Goal: Task Accomplishment & Management: Manage account settings

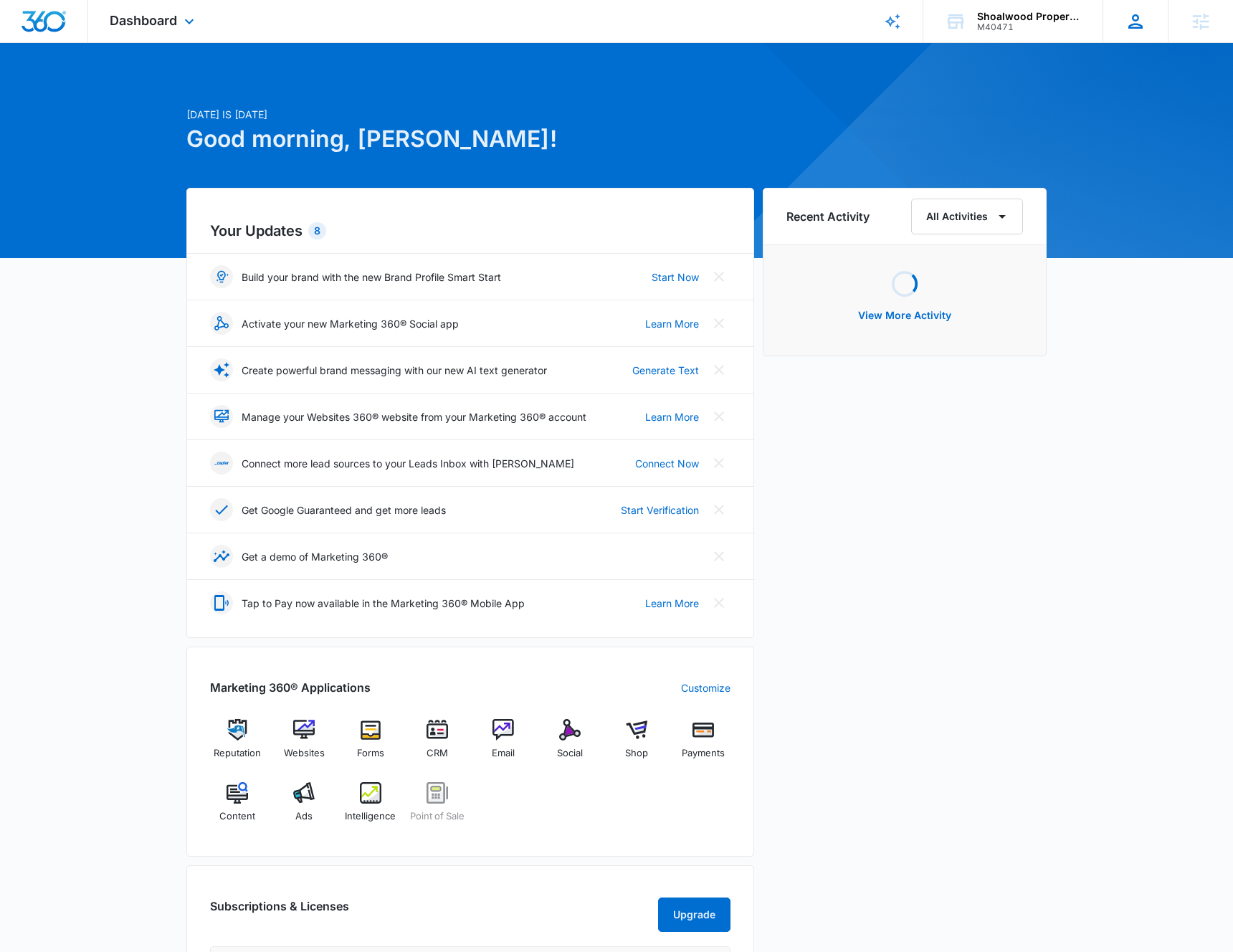
click at [1142, 18] on icon at bounding box center [1136, 22] width 22 height 22
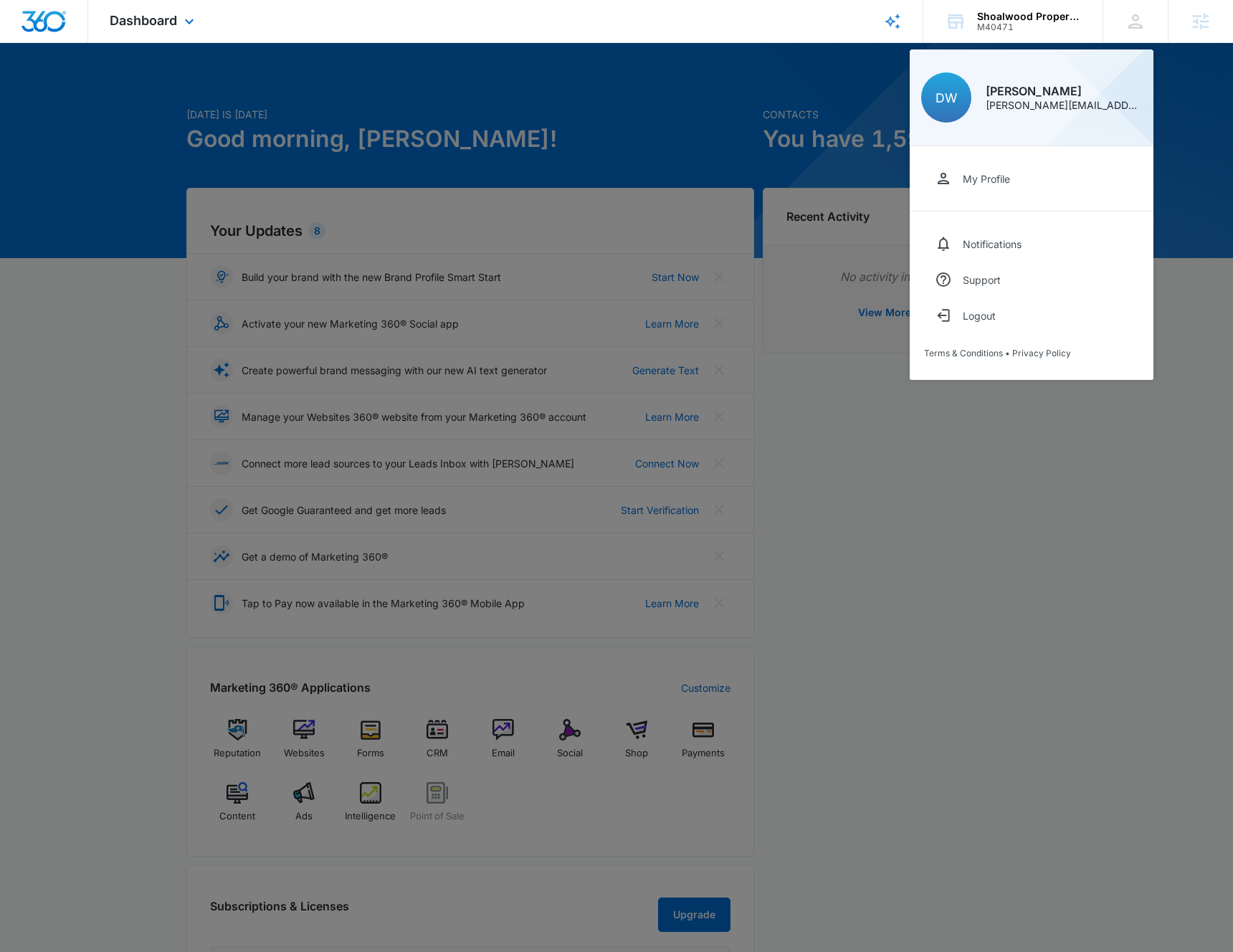
click at [178, 18] on div "Dashboard Apps Reputation Websites Forms CRM Email Social Shop Payments POS Con…" at bounding box center [154, 21] width 131 height 43
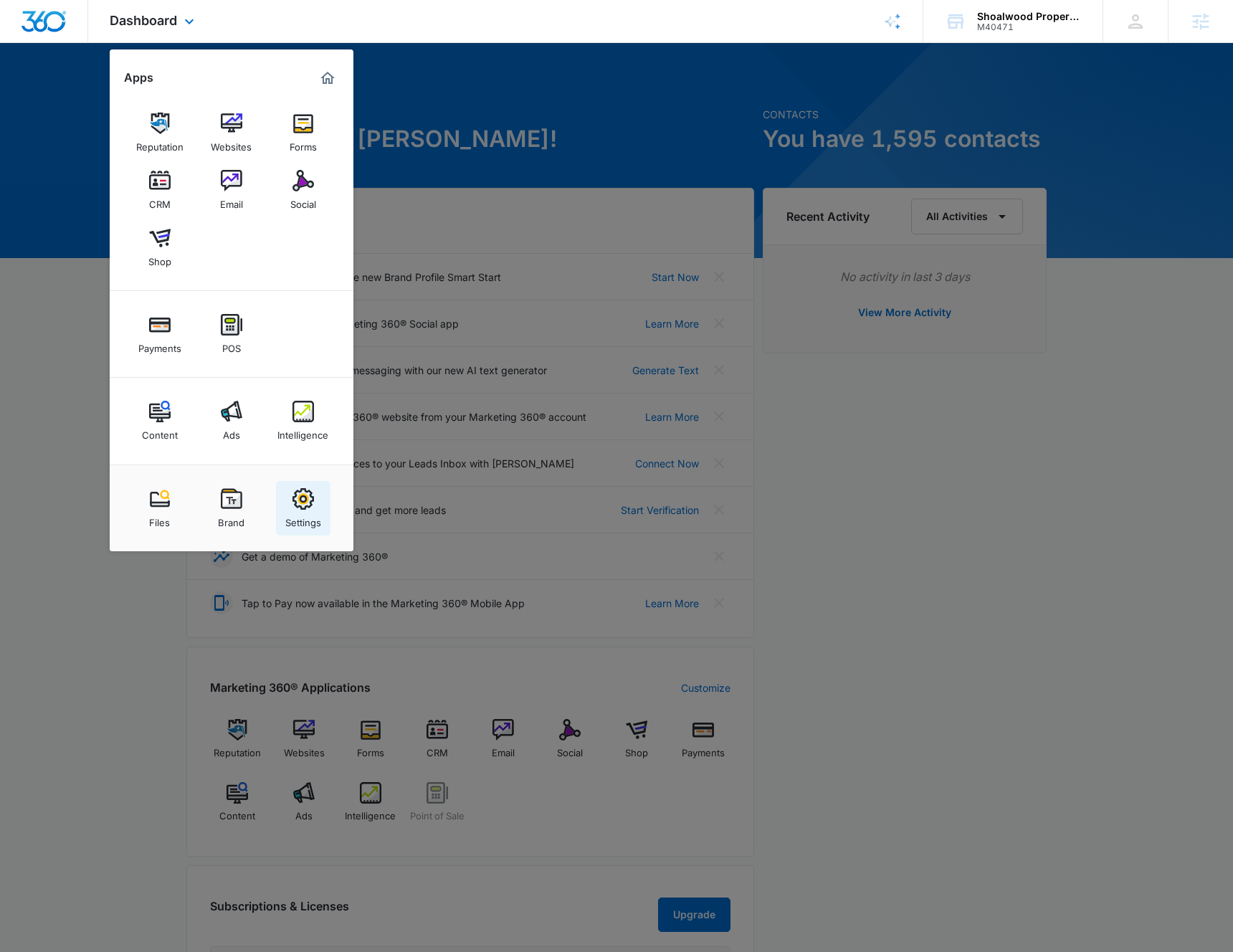
click at [307, 501] on img at bounding box center [304, 499] width 22 height 22
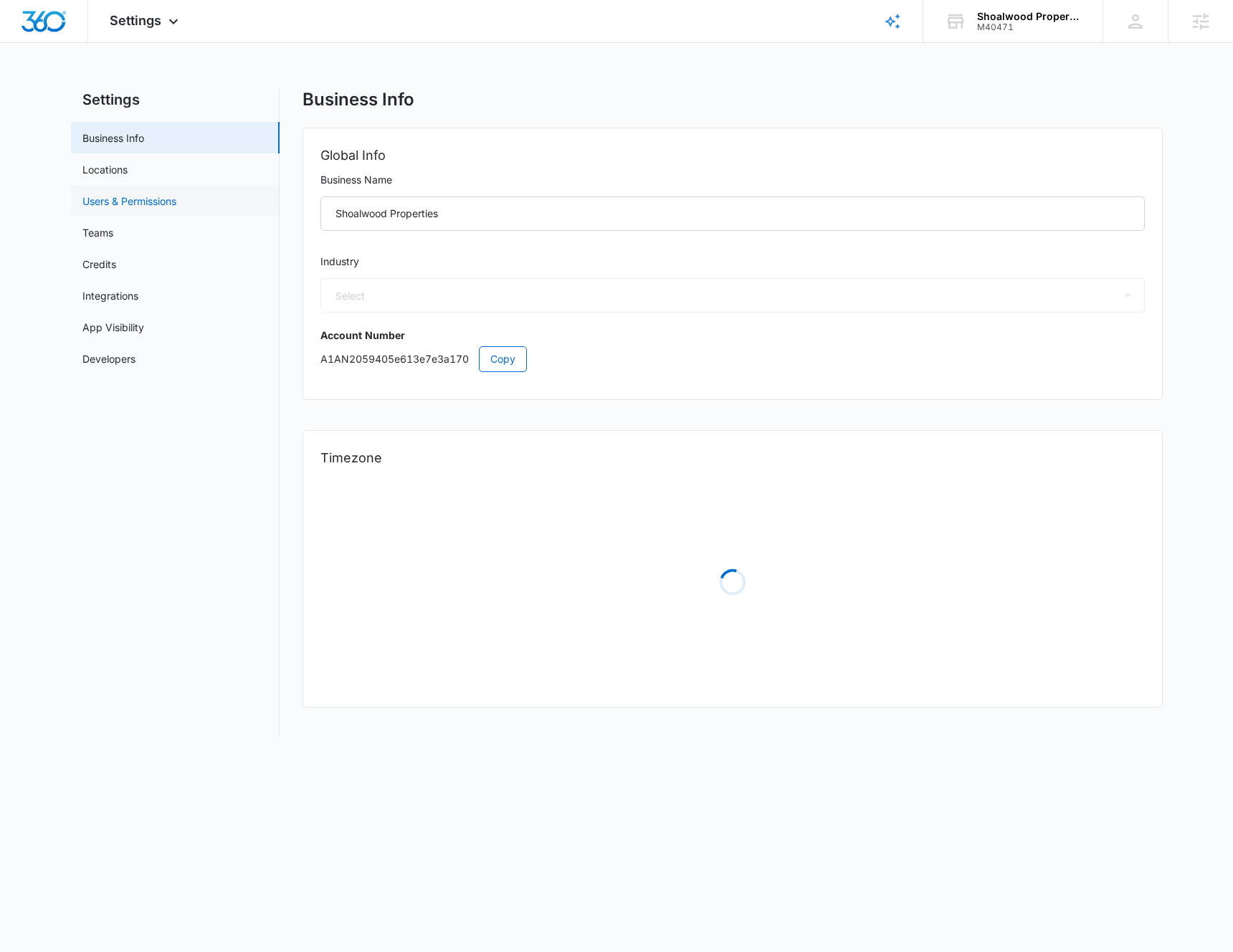
select select "35"
select select "US"
select select "America/[GEOGRAPHIC_DATA]"
click at [105, 261] on link "Credits" at bounding box center [99, 264] width 34 height 15
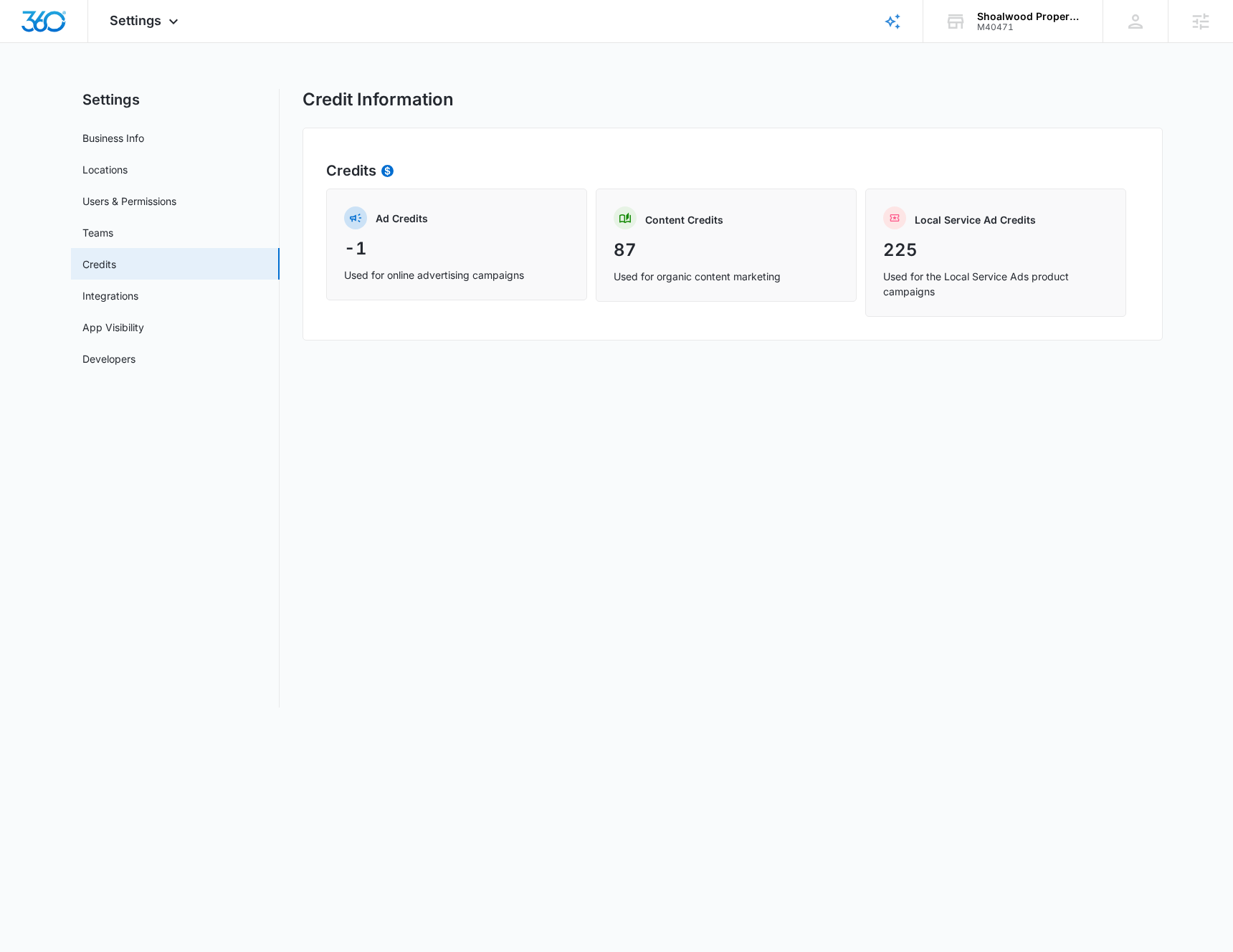
click at [387, 169] on icon at bounding box center [388, 172] width 6 height 9
click at [565, 139] on div "Credits Ad Credits -1 Used for online advertising campaigns Content Credits 87 …" at bounding box center [733, 234] width 860 height 213
click at [390, 169] on circle at bounding box center [387, 171] width 12 height 12
click at [511, 152] on div "Credits Ad Credits -1 Used for online advertising campaigns Content Credits 87 …" at bounding box center [733, 234] width 860 height 213
click at [715, 118] on div "Credit Information Credits Ad Credits -1 Used for online advertising campaigns …" at bounding box center [733, 398] width 860 height 619
